Goal: Information Seeking & Learning: Learn about a topic

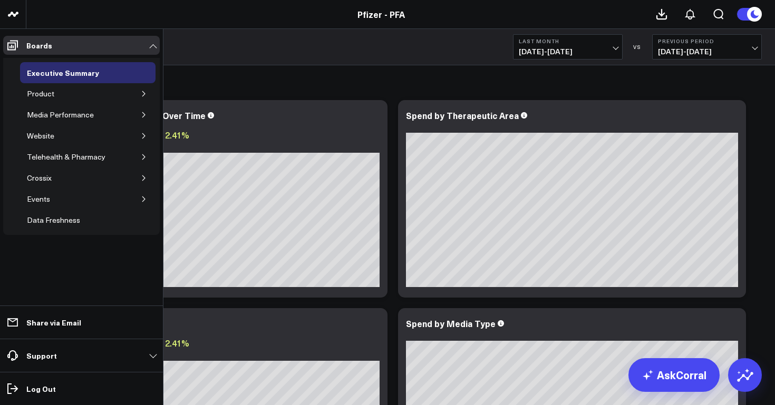
click at [142, 93] on icon "button" at bounding box center [144, 94] width 6 height 6
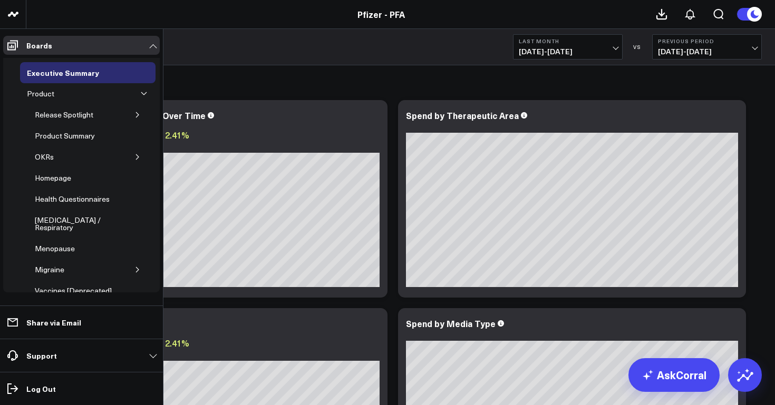
click at [134, 114] on icon "button" at bounding box center [137, 115] width 6 height 6
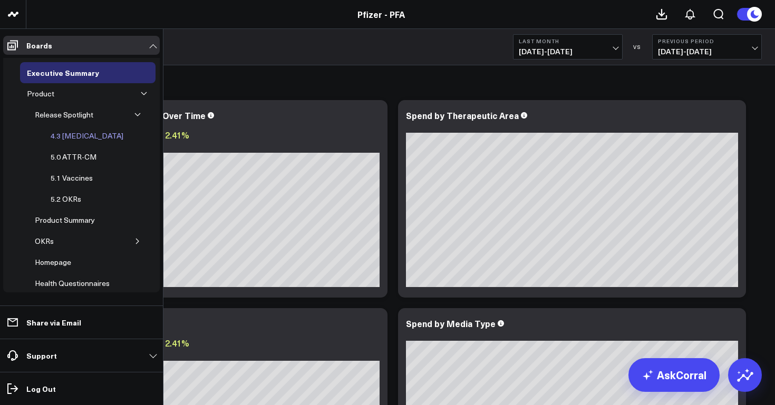
click at [85, 136] on div "4.3 [MEDICAL_DATA]" at bounding box center [87, 136] width 78 height 13
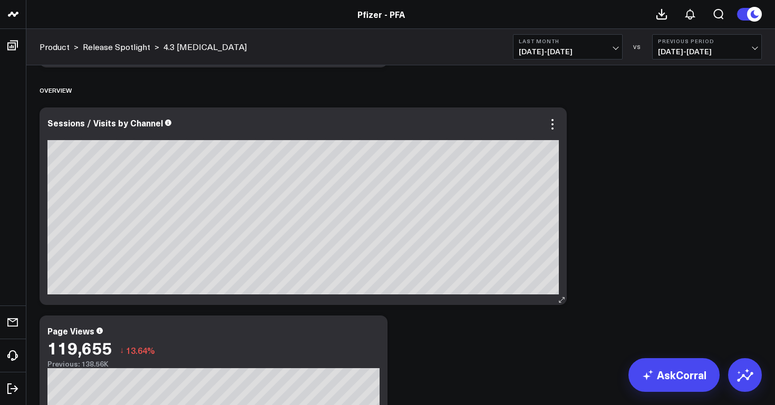
scroll to position [452, 0]
